Goal: Task Accomplishment & Management: Complete application form

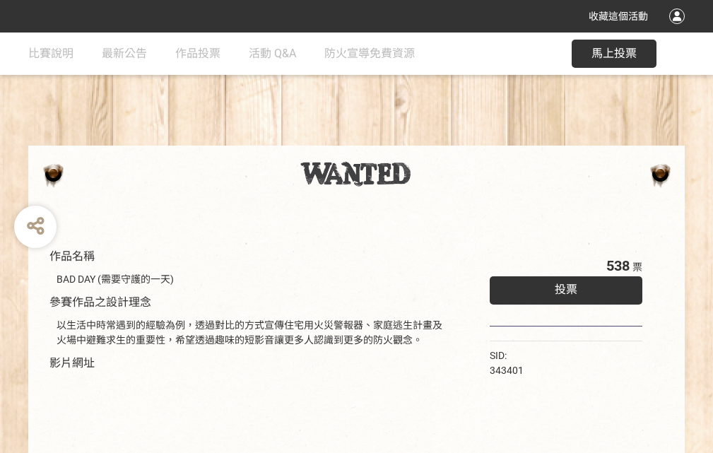
click at [679, 30] on div "收藏這個活動" at bounding box center [356, 16] width 713 height 32
click at [441, 139] on div "作品名稱 BAD DAY (需要守護的一天) 參賽作品之設計理念 以生活中時常遇到的經驗為例，透過對比的方式宣傳住宅用火災警報器、家庭逃生計畫及火場中避難求生…" at bounding box center [356, 329] width 713 height 594
click at [562, 286] on span "投票" at bounding box center [565, 289] width 23 height 13
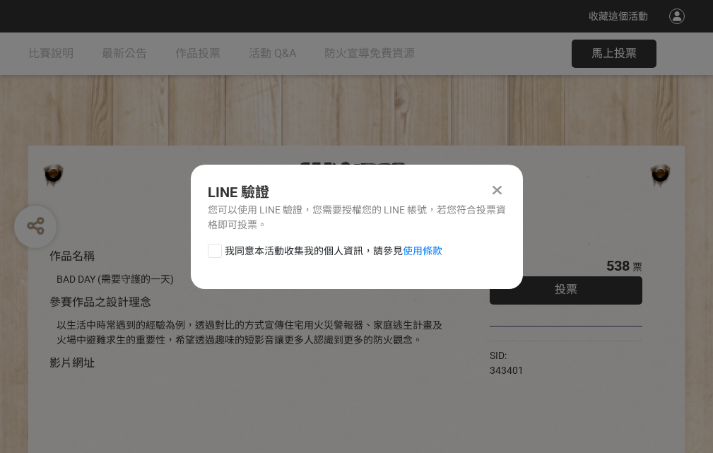
click at [213, 248] on div at bounding box center [215, 251] width 14 height 14
checkbox input "true"
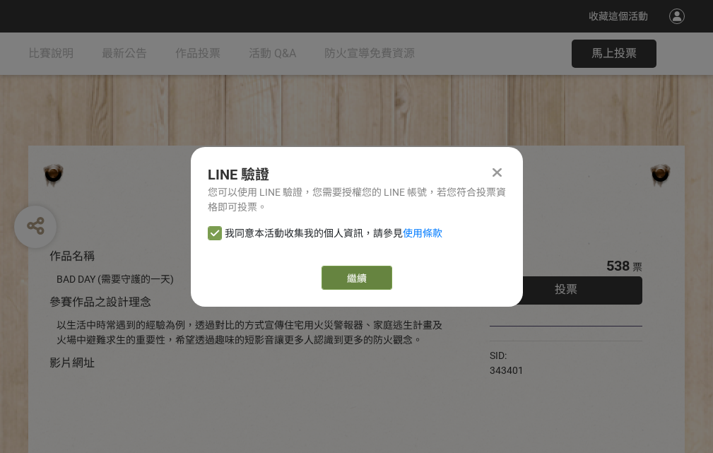
click at [355, 278] on link "繼續" at bounding box center [356, 278] width 71 height 24
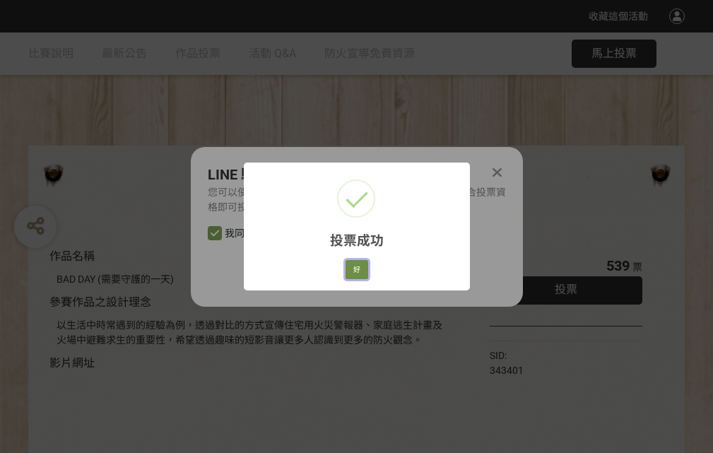
click at [352, 267] on button "好" at bounding box center [356, 270] width 23 height 20
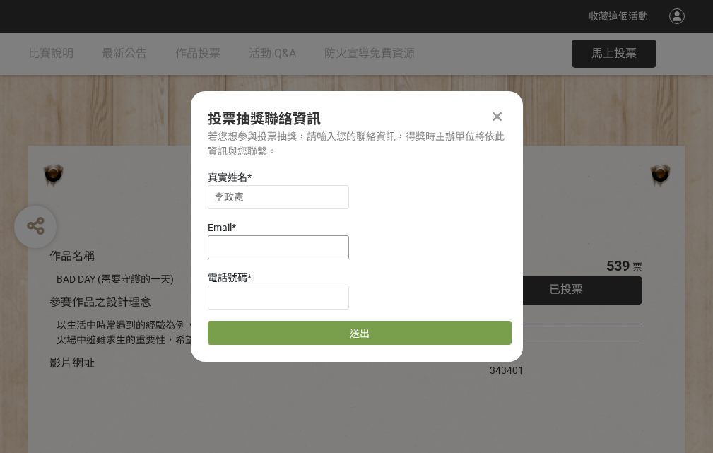
click at [283, 246] on input at bounding box center [278, 247] width 141 height 24
type input "[EMAIL_ADDRESS][DOMAIN_NAME]"
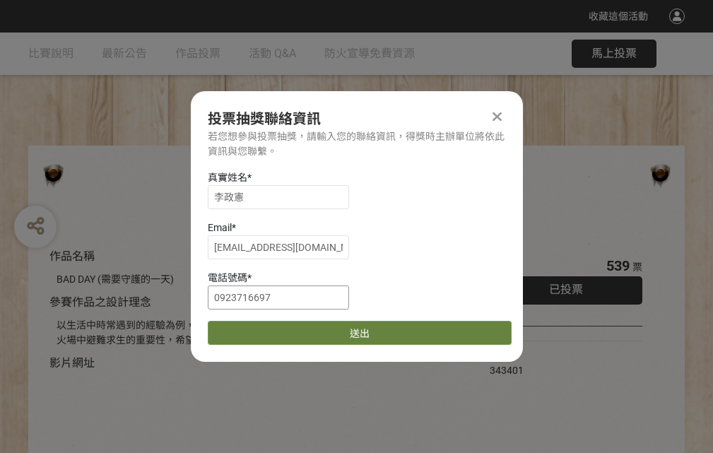
type input "0923716697"
click at [248, 328] on button "送出" at bounding box center [360, 333] width 304 height 24
